Goal: Task Accomplishment & Management: Manage account settings

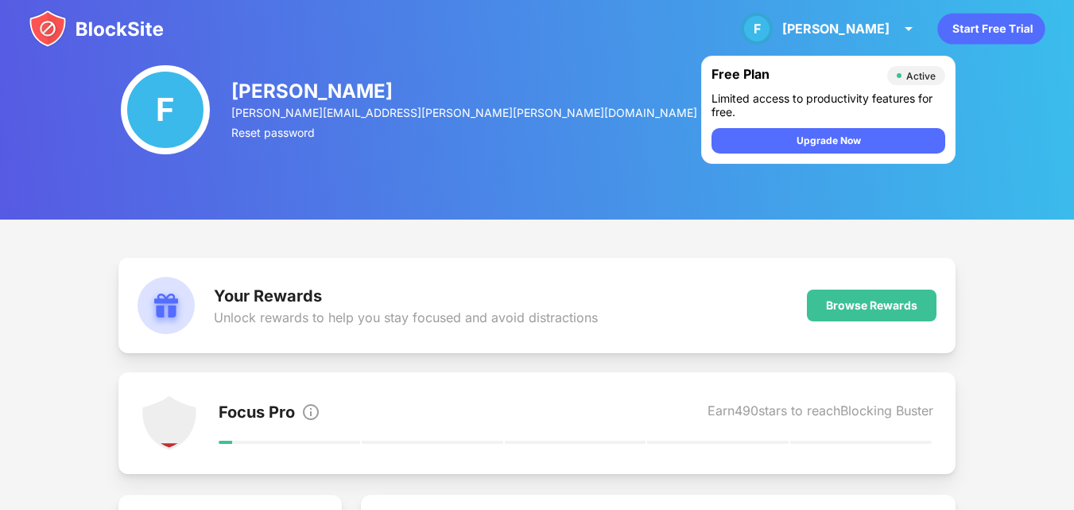
click at [114, 27] on img at bounding box center [96, 29] width 135 height 38
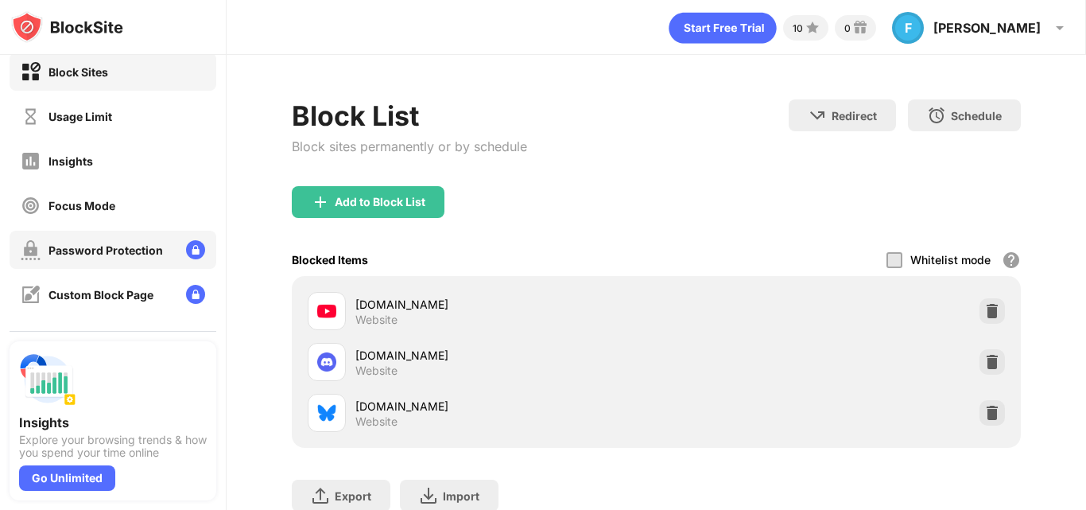
scroll to position [13, 0]
click at [143, 218] on div "Focus Mode" at bounding box center [113, 204] width 207 height 38
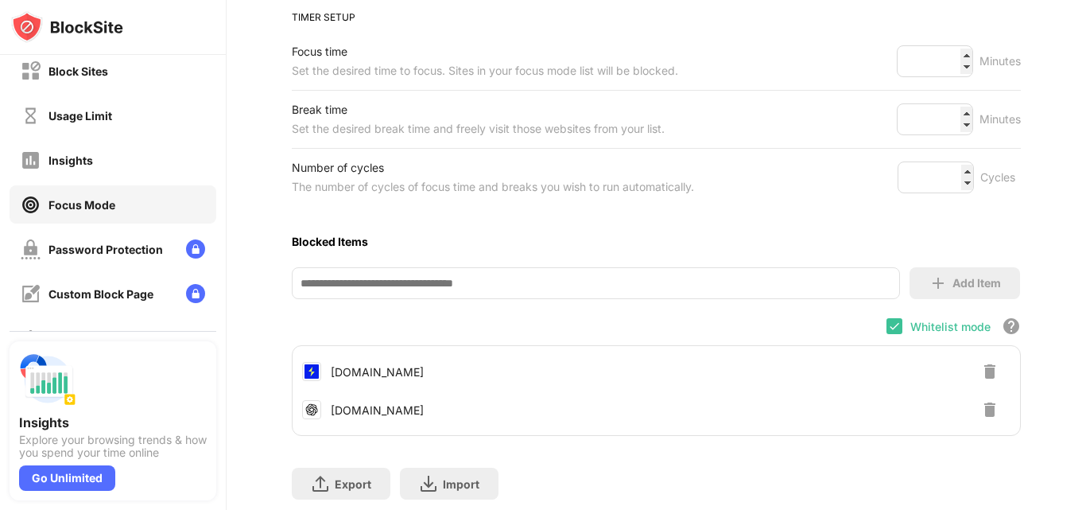
scroll to position [304, 0]
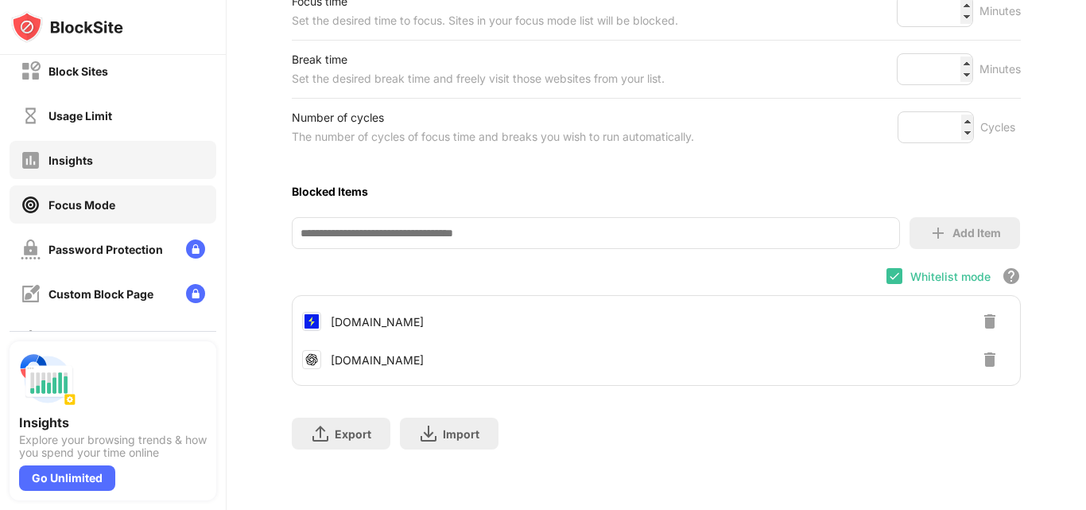
click at [136, 159] on div "Insights" at bounding box center [113, 160] width 207 height 38
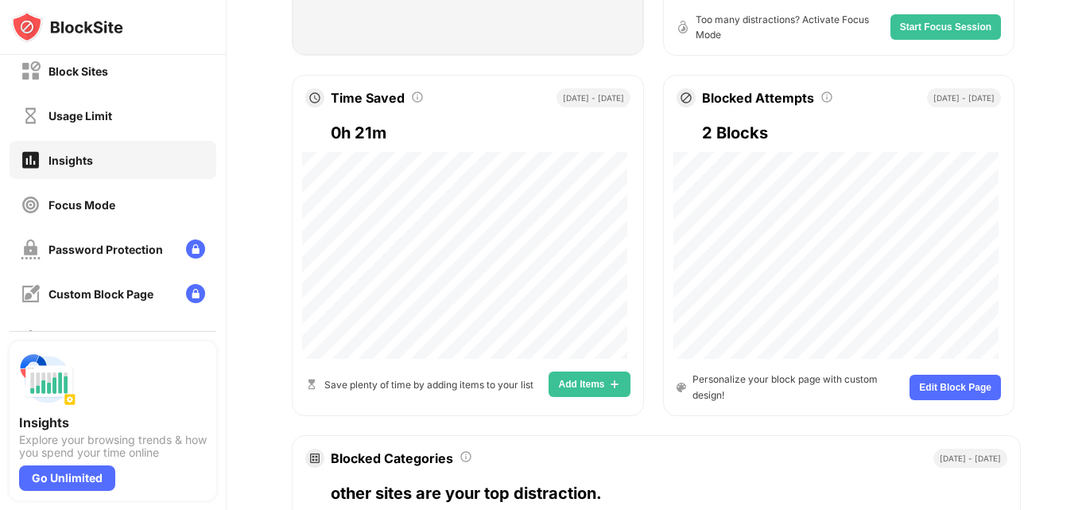
scroll to position [890, 12]
